Goal: Complete application form

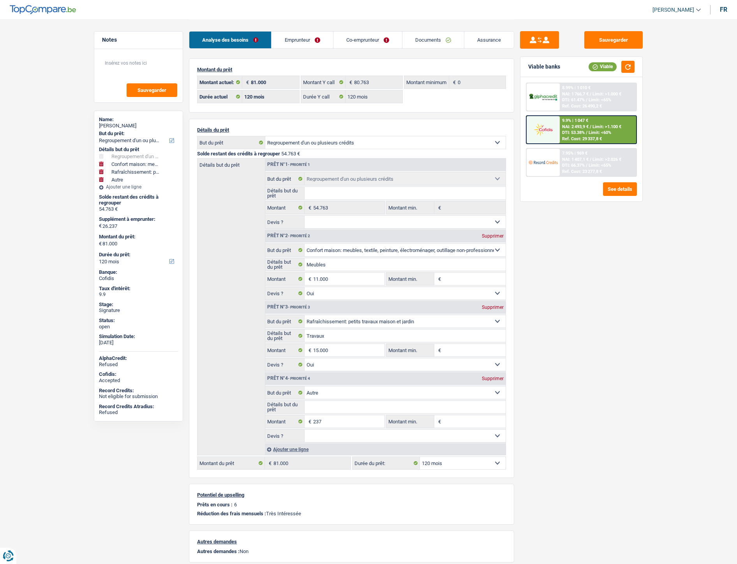
select select "refinancing"
select select "household"
select select "houseOrGarden"
select select "other"
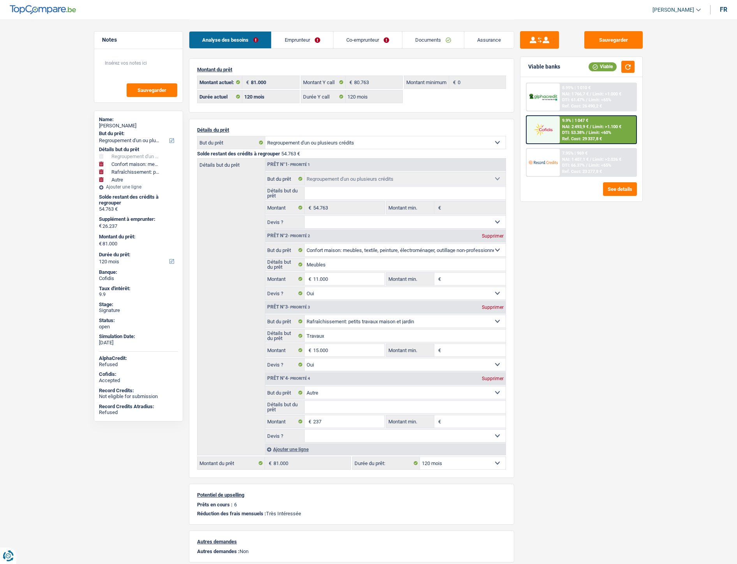
select select "120"
select select "refinancing"
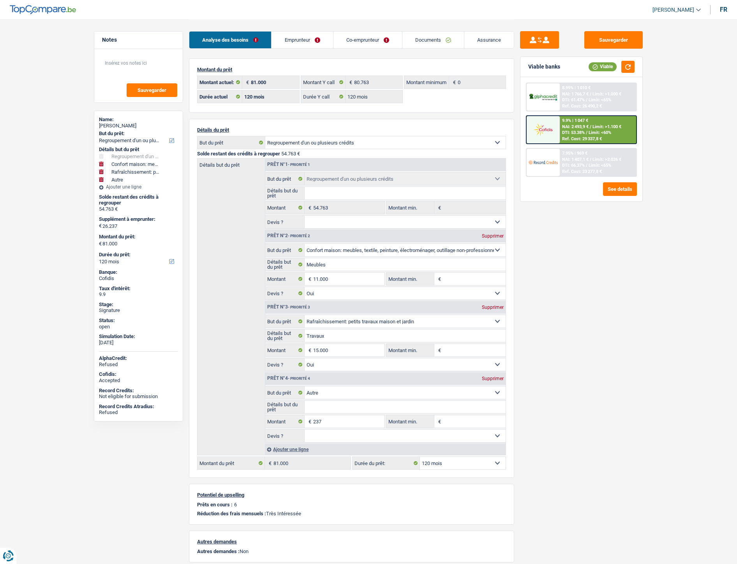
select select "household"
select select "yes"
select select "houseOrGarden"
select select "yes"
select select "other"
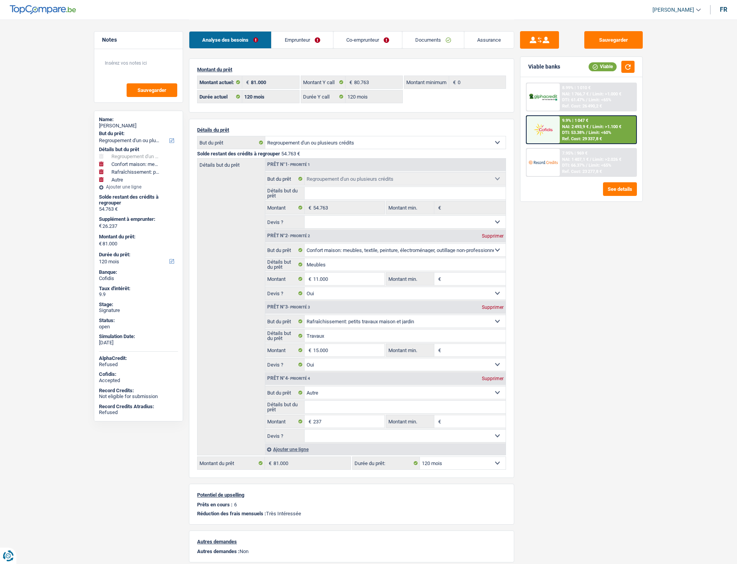
select select "120"
click at [420, 37] on link "Documents" at bounding box center [434, 40] width 62 height 17
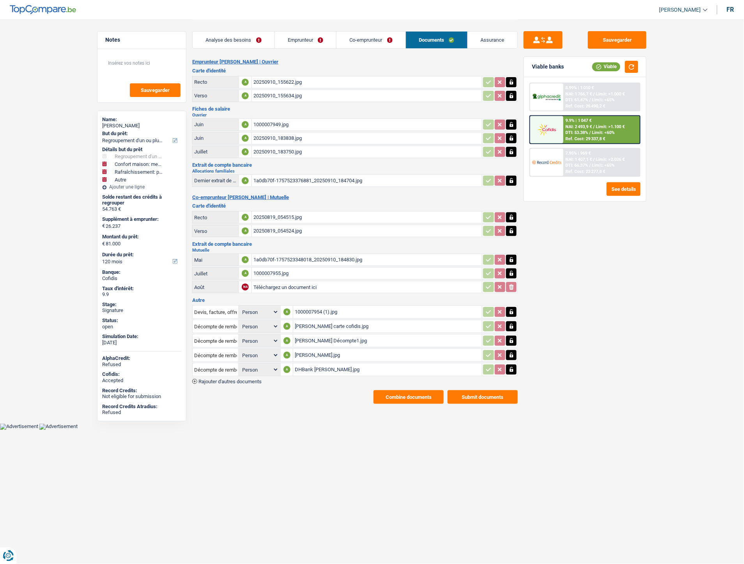
click at [249, 379] on span "Rajouter d'autres documents" at bounding box center [229, 381] width 63 height 5
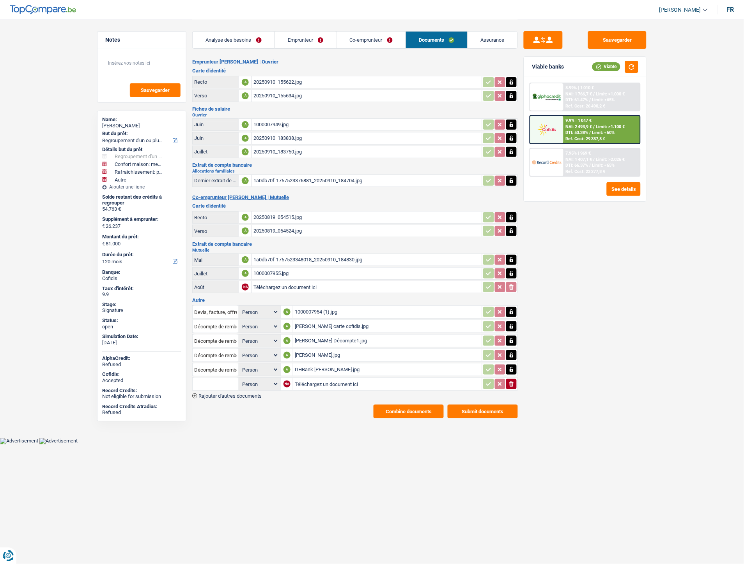
click at [247, 394] on span "Rajouter d'autres documents" at bounding box center [229, 396] width 63 height 5
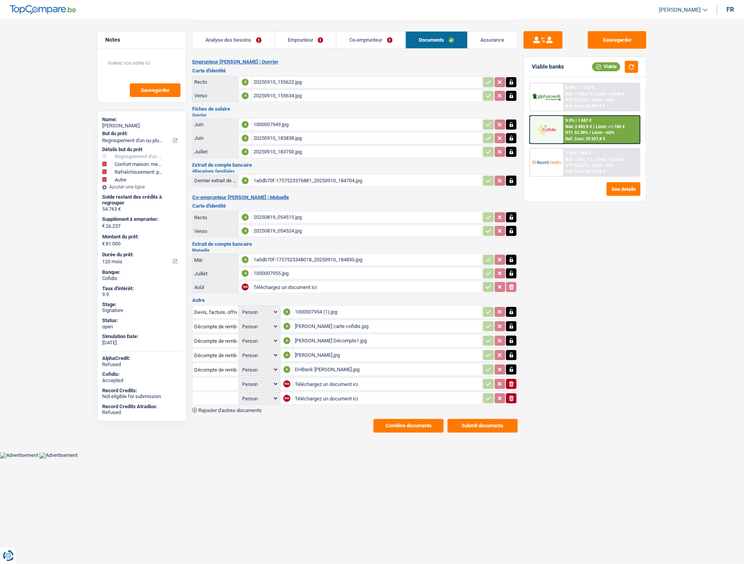
click at [247, 408] on span "Rajouter d'autres documents" at bounding box center [229, 410] width 63 height 5
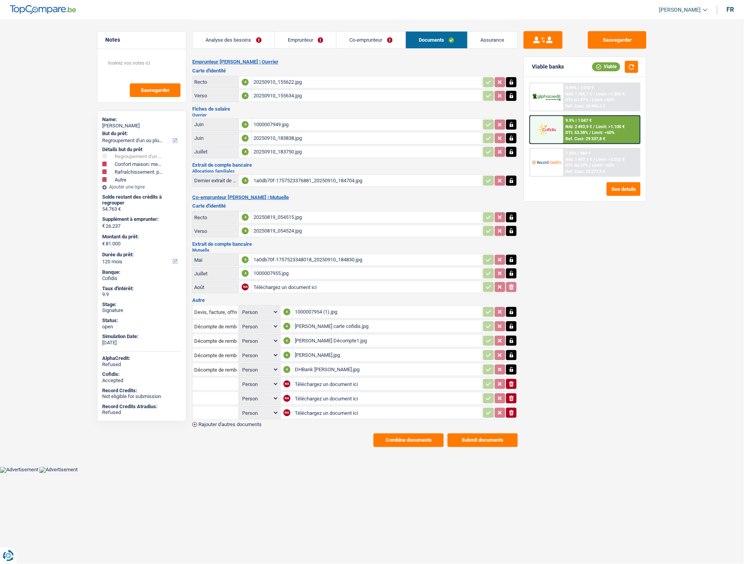
click at [247, 422] on span "Rajouter d'autres documents" at bounding box center [229, 424] width 63 height 5
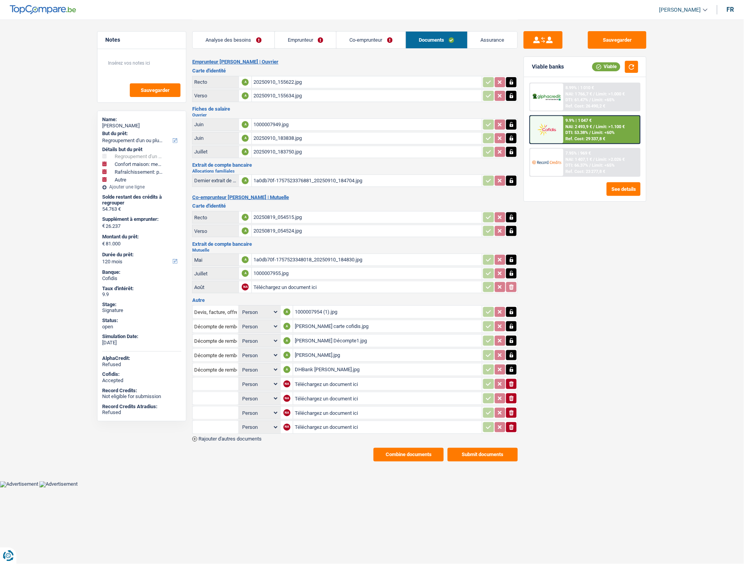
click at [302, 378] on input "Téléchargez un document ici" at bounding box center [388, 384] width 186 height 12
type input "C:\fakepath\IMG-20250919-WA0076.jpg"
click at [319, 394] on input "Téléchargez un document ici" at bounding box center [387, 399] width 186 height 12
type input "C:\fakepath\IMG-20250919-WA0077.jpg"
click at [309, 410] on input "Téléchargez un document ici" at bounding box center [387, 413] width 186 height 12
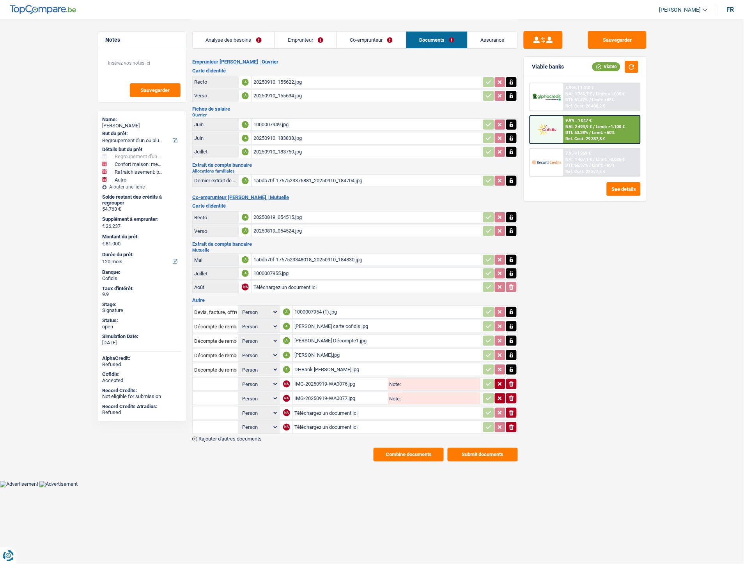
type input "C:\fakepath\Extrait [PERSON_NAME].pdf"
click at [325, 422] on input "Téléchargez un document ici" at bounding box center [387, 428] width 186 height 12
type input "C:\fakepath\Extrait [PERSON_NAME].pdf"
click at [220, 379] on input "text" at bounding box center [215, 384] width 43 height 12
click at [219, 395] on li "Carte bancaire" at bounding box center [236, 400] width 80 height 10
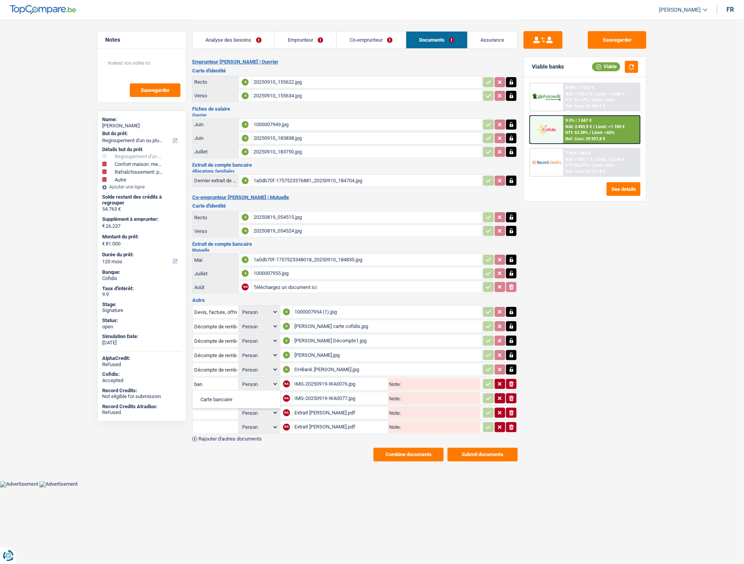
type input "Carte bancaire"
click at [214, 392] on input "text" at bounding box center [215, 398] width 43 height 12
click at [216, 409] on li "Carte bancaire" at bounding box center [236, 414] width 80 height 10
type input "Carte bancaire"
click at [215, 407] on input "text" at bounding box center [215, 413] width 43 height 12
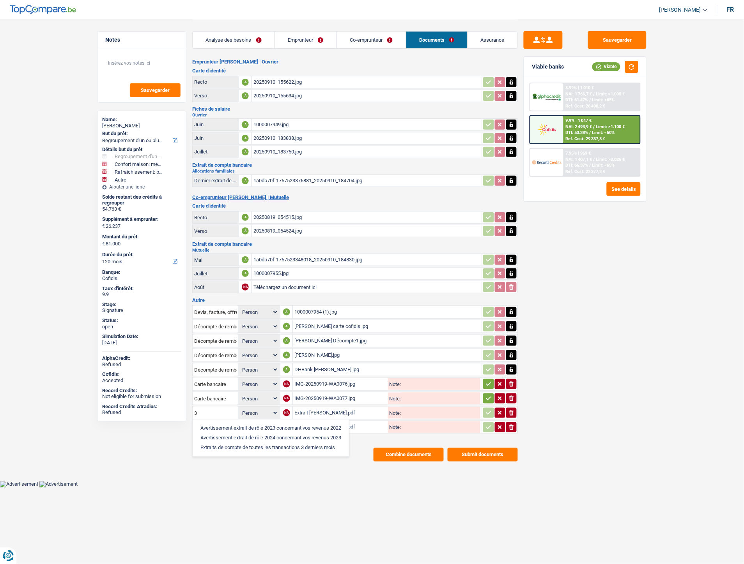
click at [223, 443] on li "Extraits de compte de toutes les transactions 3 derniers mois" at bounding box center [270, 448] width 148 height 10
type input "Extraits de compte de toutes les transactions 3 derniers mois"
click at [217, 423] on input "text" at bounding box center [215, 427] width 43 height 12
click at [229, 458] on li "Extraits de compte de toutes les transactions 3 derniers mois" at bounding box center [270, 463] width 148 height 10
type input "Extraits de compte de toutes les transactions 3 derniers mois"
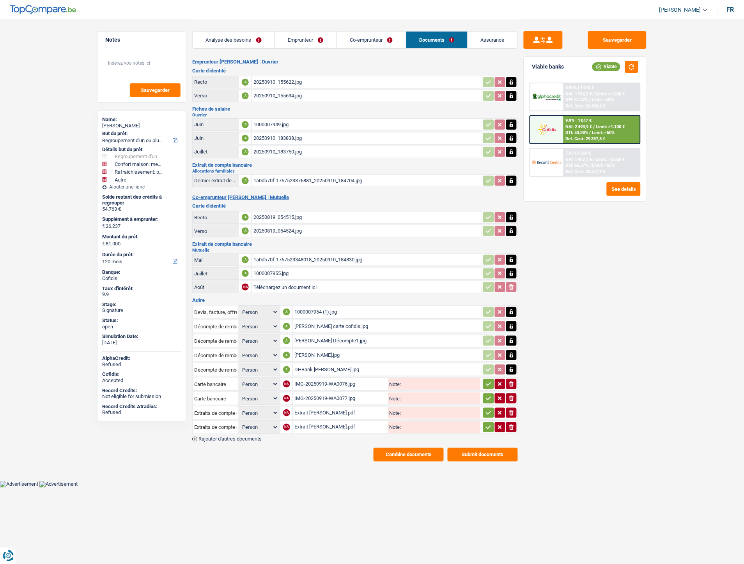
click at [488, 380] on icon "button" at bounding box center [488, 384] width 6 height 8
click at [484, 394] on button "button" at bounding box center [488, 399] width 11 height 10
click at [488, 409] on icon "button" at bounding box center [488, 413] width 6 height 8
click at [486, 424] on icon "button" at bounding box center [488, 428] width 6 height 8
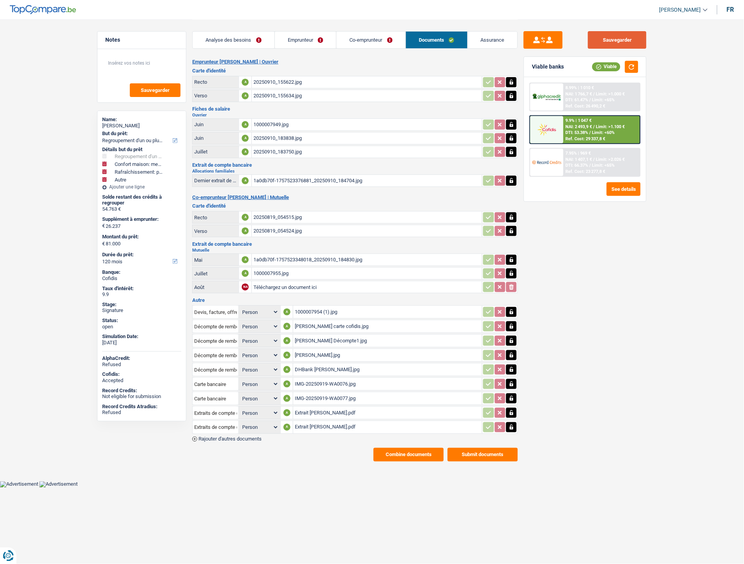
click at [613, 41] on button "Sauvegarder" at bounding box center [617, 40] width 58 height 18
click at [399, 449] on button "Combine documents" at bounding box center [408, 455] width 70 height 14
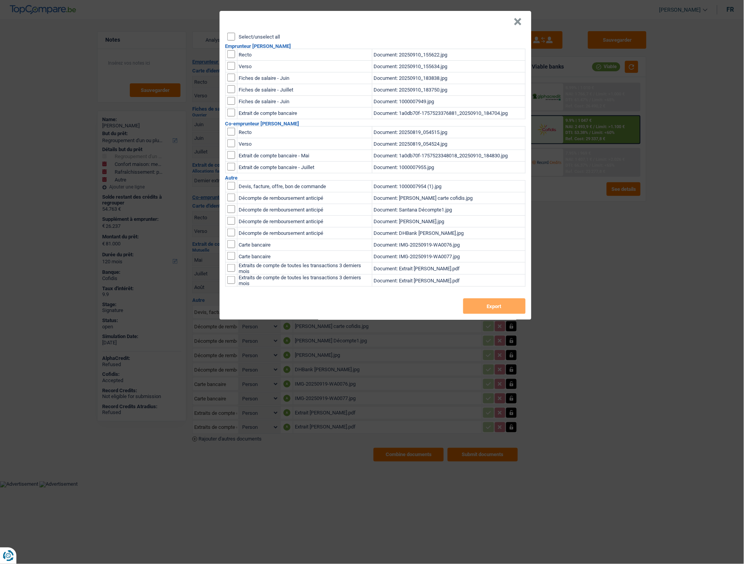
click at [233, 39] on input "Select/unselect all" at bounding box center [231, 37] width 8 height 8
checkbox input "true"
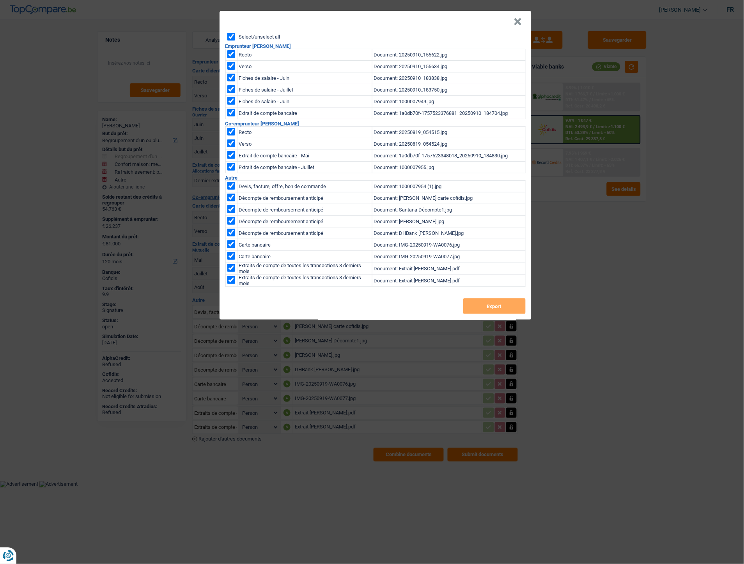
checkbox input "true"
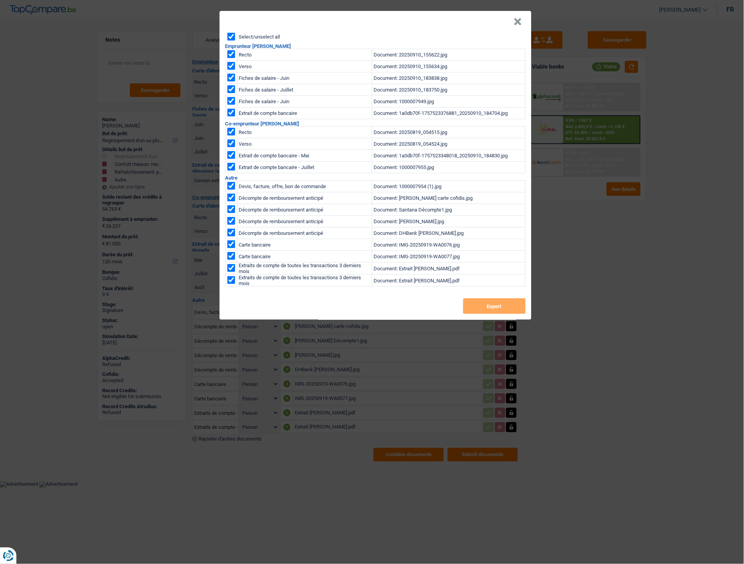
checkbox input "true"
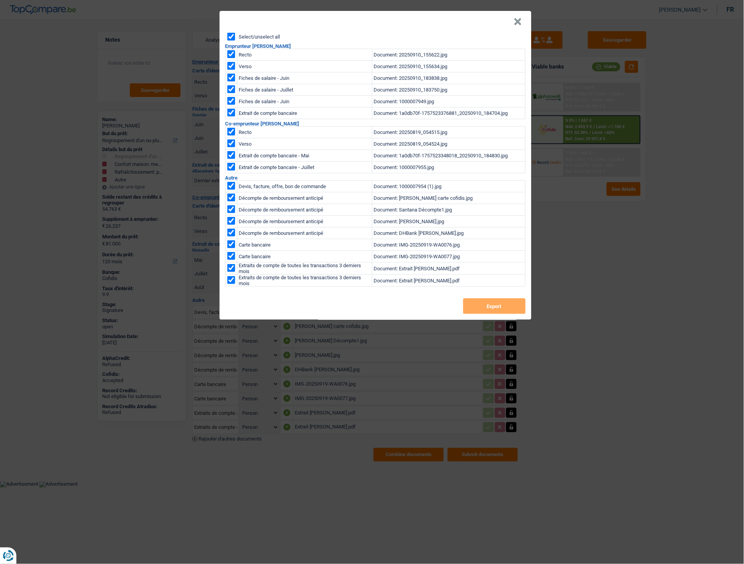
checkbox input "true"
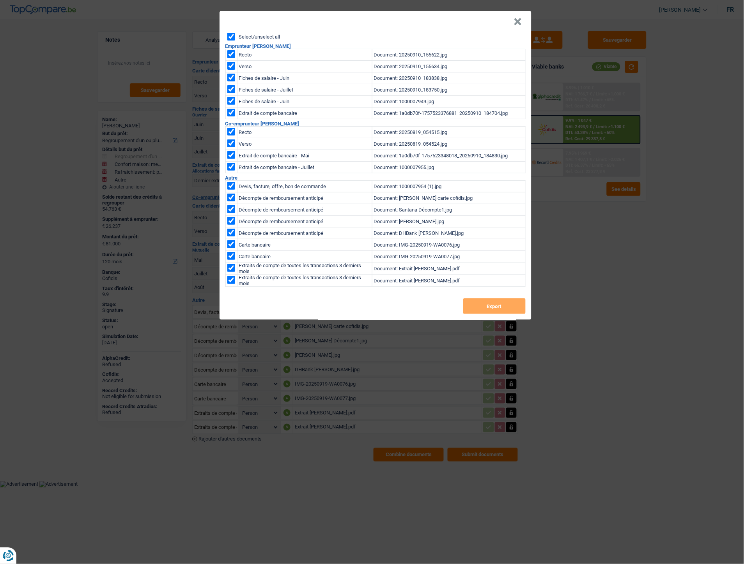
checkbox input "true"
click at [480, 307] on button "Export" at bounding box center [494, 307] width 62 height 16
click at [515, 24] on button "×" at bounding box center [518, 22] width 8 height 8
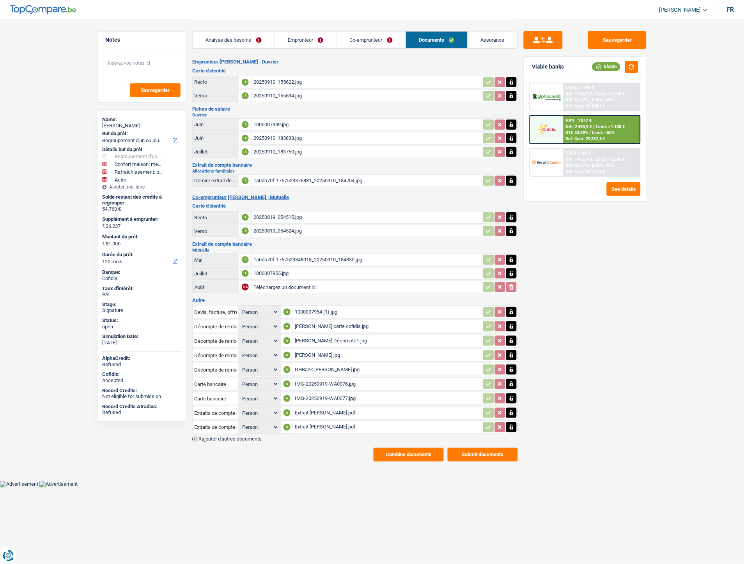
click at [307, 37] on link "Emprunteur" at bounding box center [306, 40] width 62 height 17
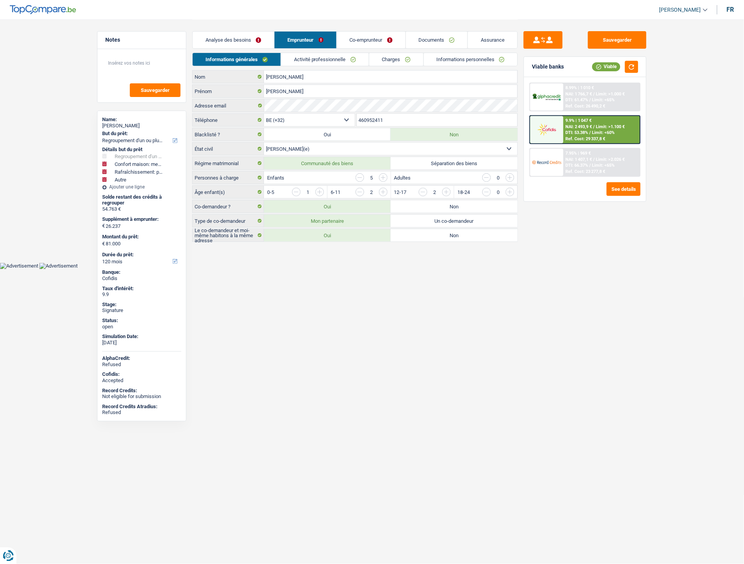
click at [368, 41] on link "Co-emprunteur" at bounding box center [371, 40] width 69 height 17
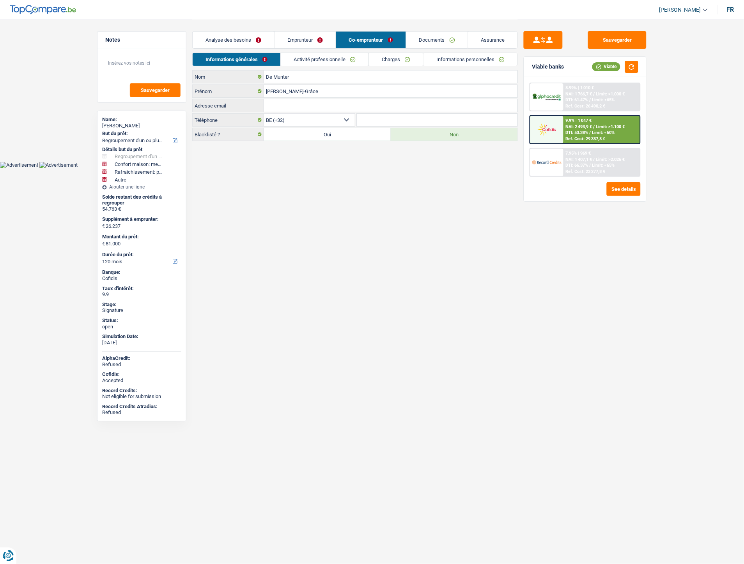
click at [309, 44] on link "Emprunteur" at bounding box center [304, 40] width 61 height 17
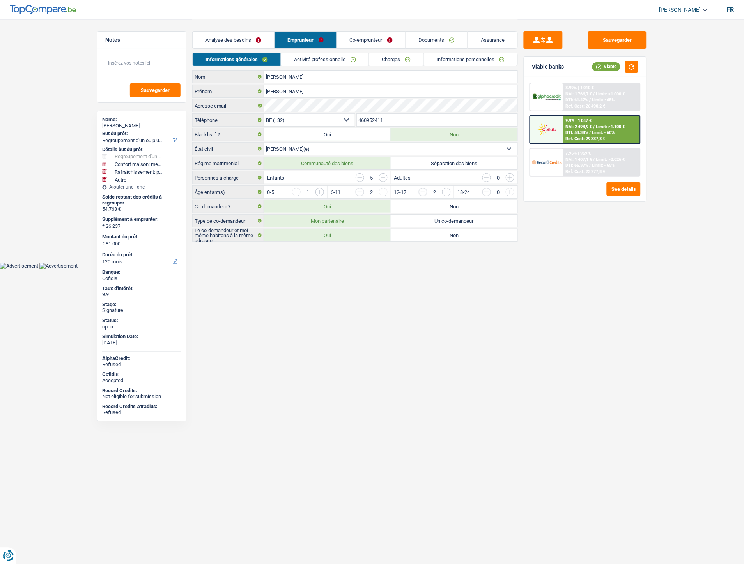
click at [440, 61] on link "Informations personnelles" at bounding box center [471, 59] width 94 height 13
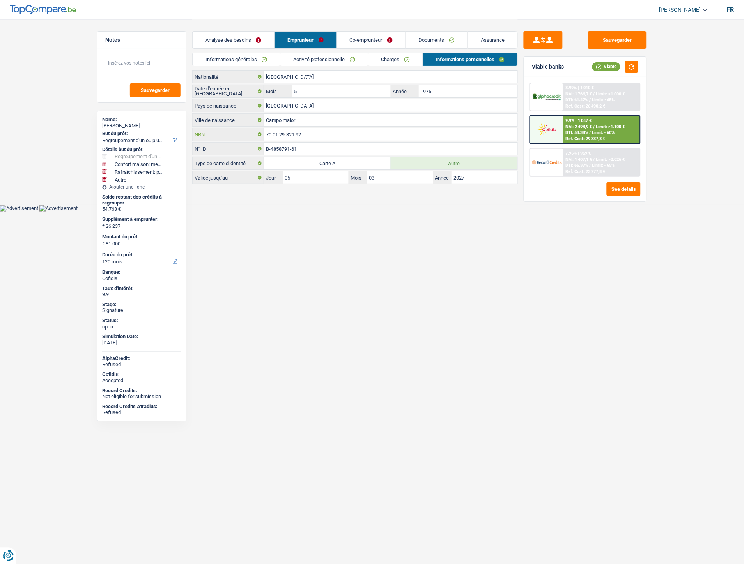
drag, startPoint x: 317, startPoint y: 134, endPoint x: 274, endPoint y: 133, distance: 42.5
click at [263, 134] on div "70.01.29-321.92 NRN" at bounding box center [355, 134] width 325 height 12
click at [597, 122] on div "9.9% | 1 047 € NAI: 2 493,9 € / Limit: >1.100 € DTI: 53.38% / Limit: <60% Ref. …" at bounding box center [601, 129] width 77 height 27
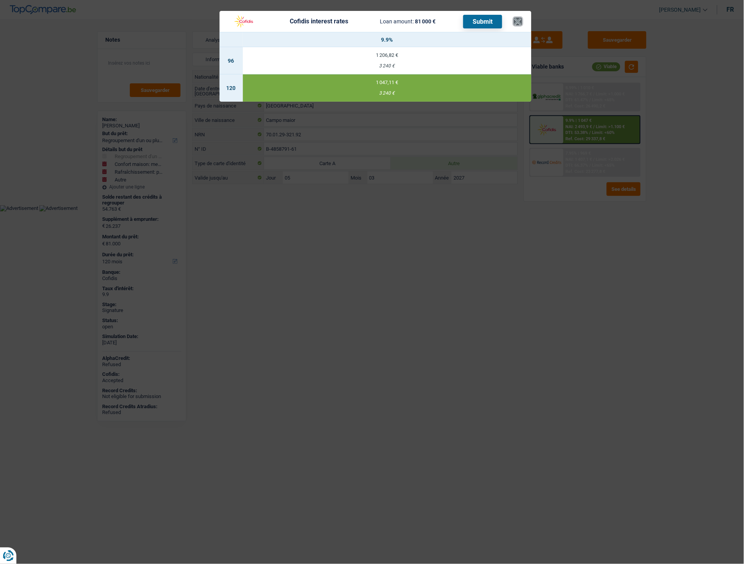
click at [515, 21] on button "×" at bounding box center [518, 22] width 8 height 8
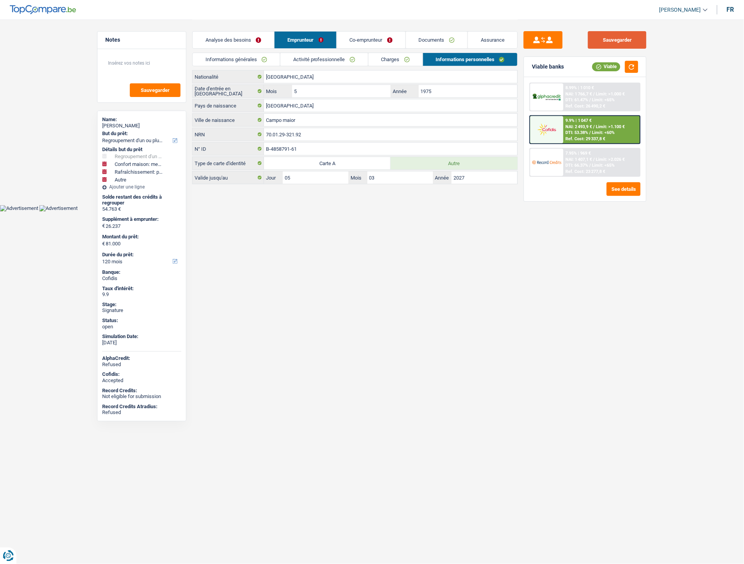
click at [597, 41] on button "Sauvegarder" at bounding box center [617, 40] width 58 height 18
